Goal: Task Accomplishment & Management: Use online tool/utility

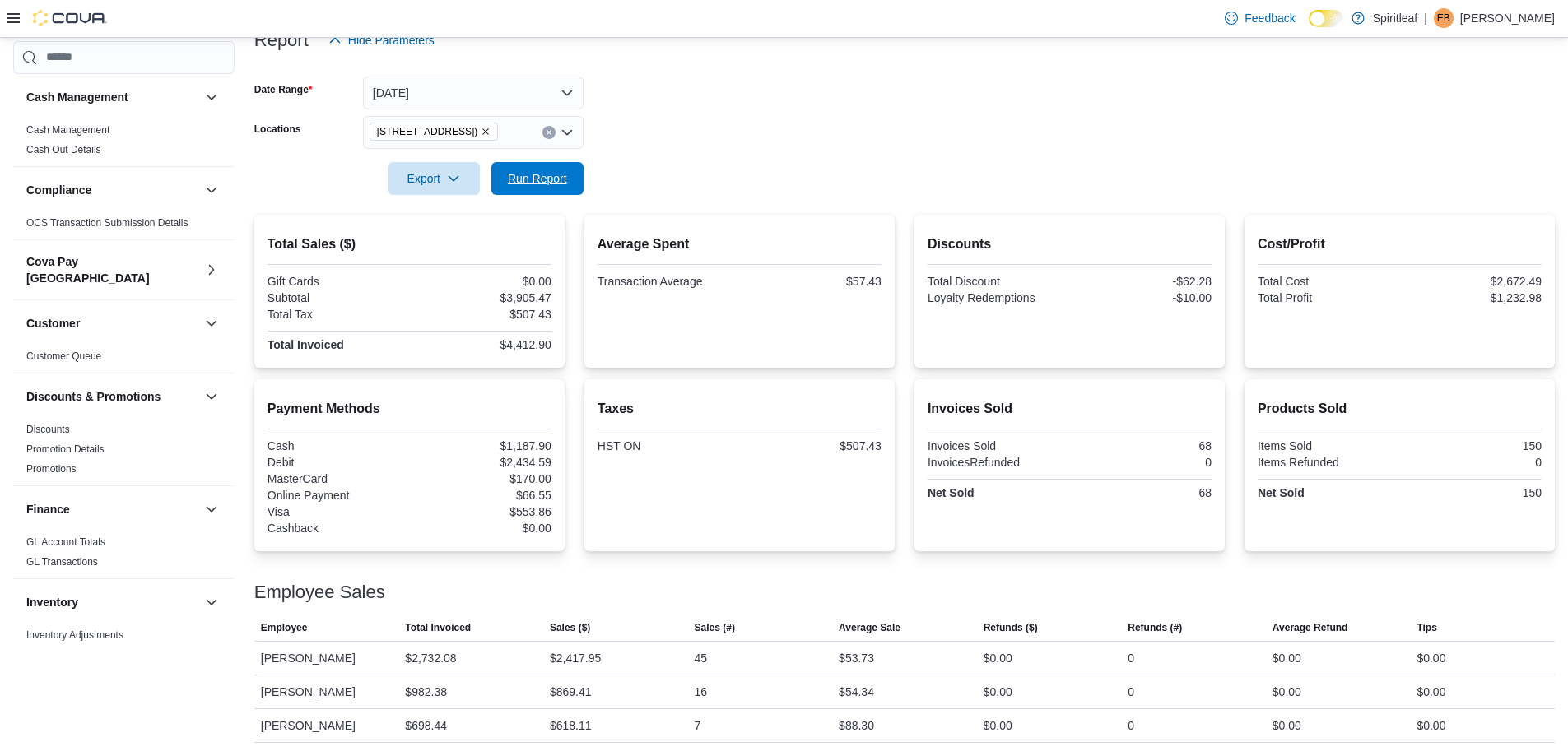
click at [547, 179] on span "Run Report" at bounding box center [537, 178] width 59 height 16
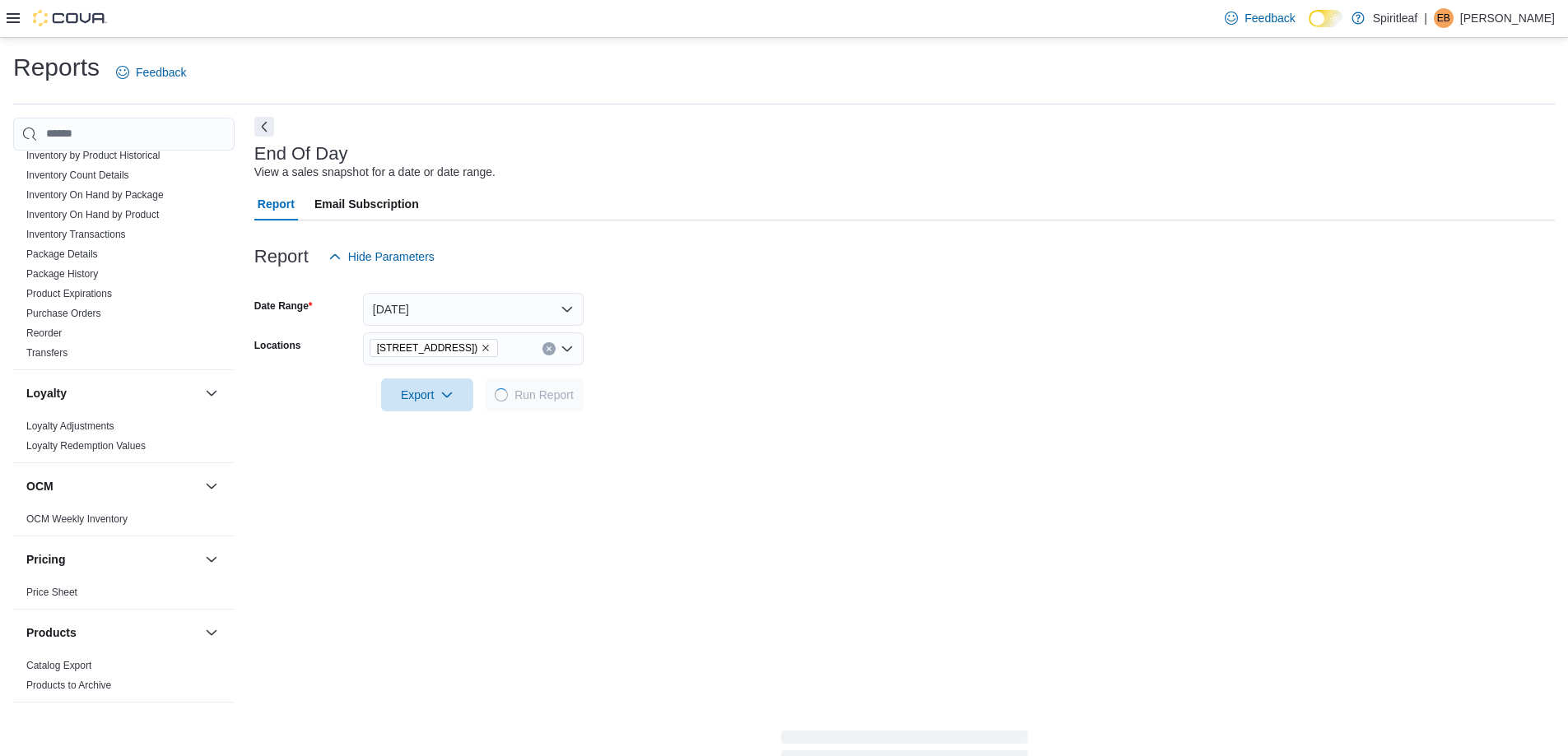
click at [268, 133] on button "Next" at bounding box center [264, 127] width 19 height 19
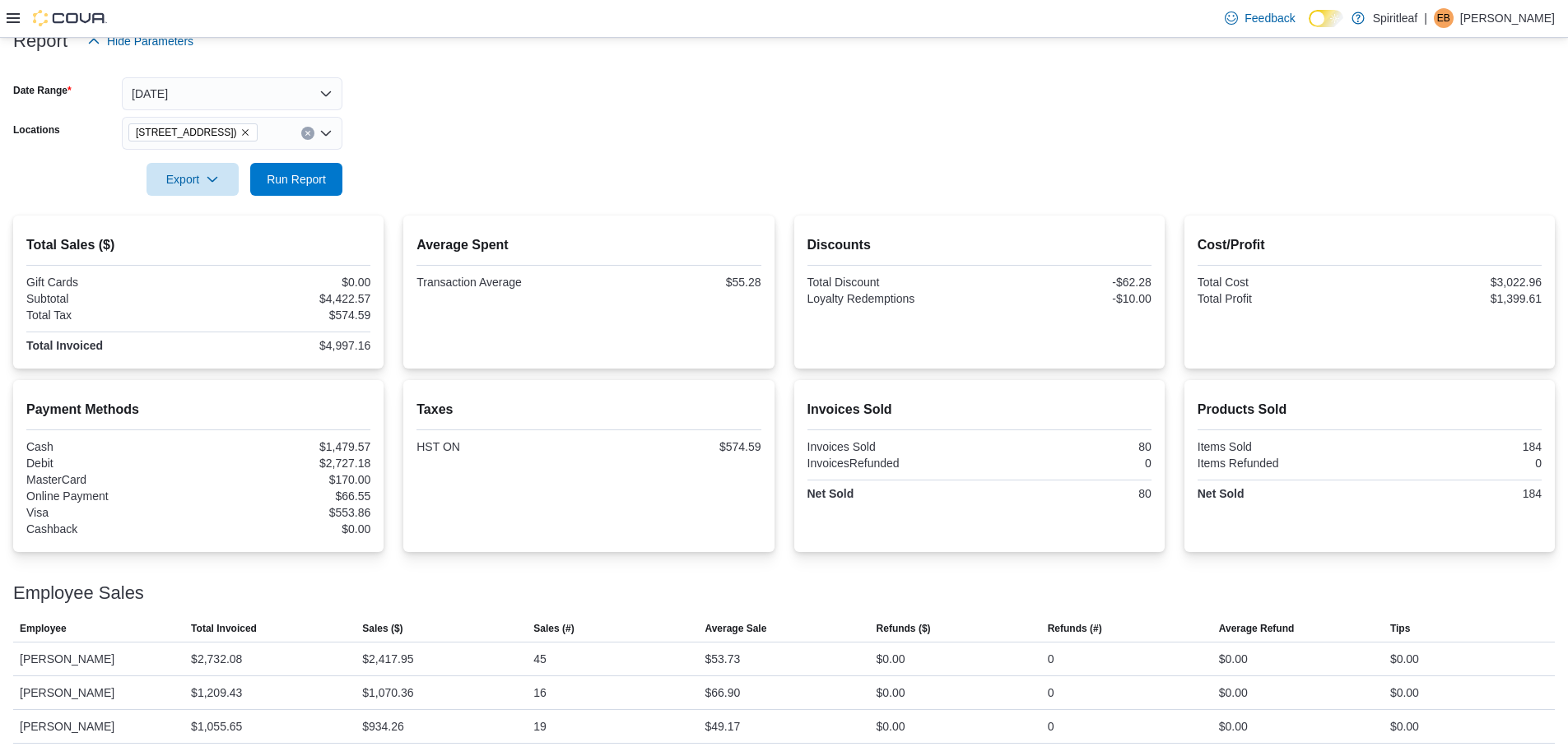
scroll to position [217, 0]
click at [1015, 107] on form "Date Range [DATE] Locations [STREET_ADDRESS] ([GEOGRAPHIC_DATA]) Export Run Rep…" at bounding box center [784, 126] width 1542 height 138
click at [221, 179] on span "Export" at bounding box center [192, 178] width 73 height 33
click at [196, 241] on span "Export to Pdf" at bounding box center [194, 245] width 74 height 14
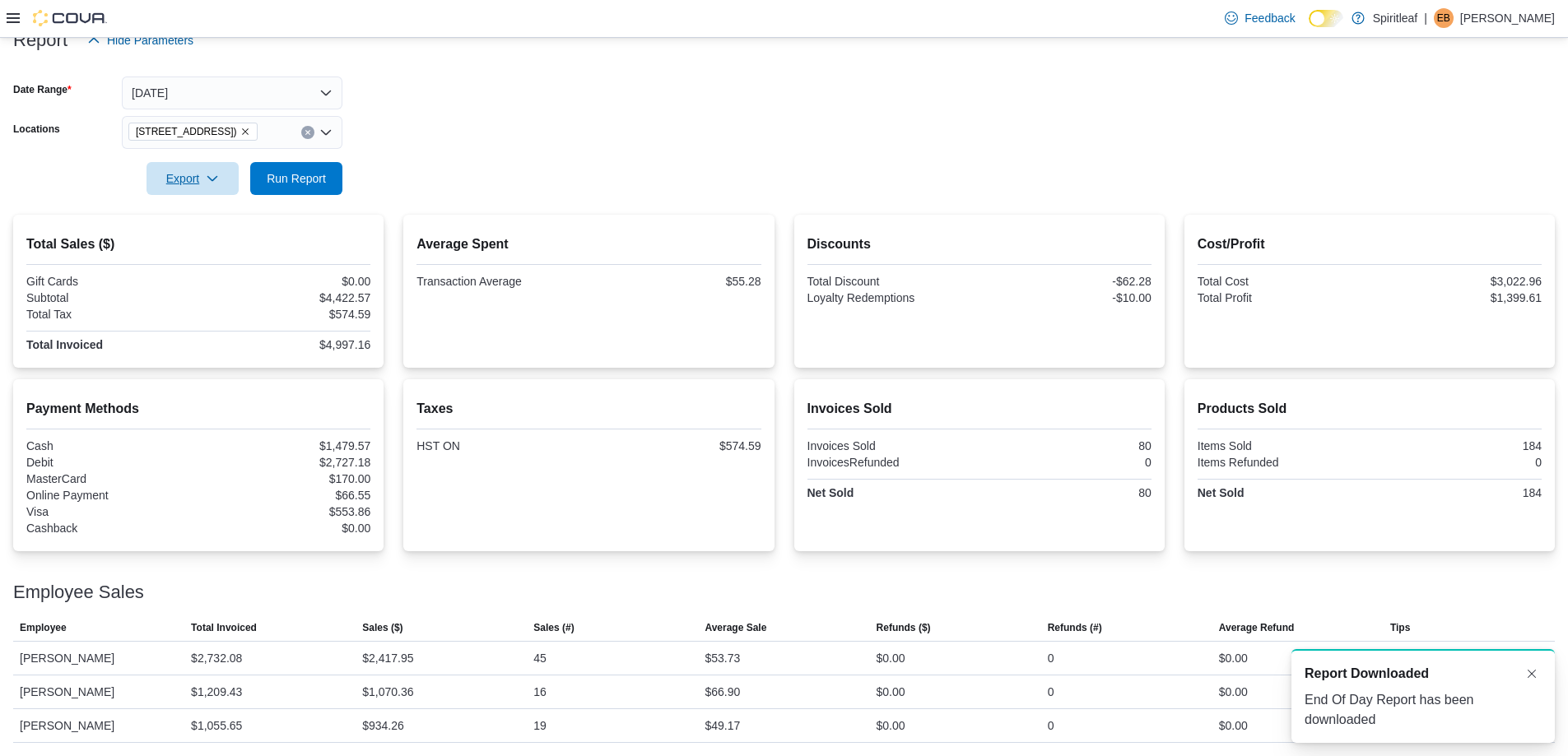
scroll to position [0, 0]
